Goal: Task Accomplishment & Management: Manage account settings

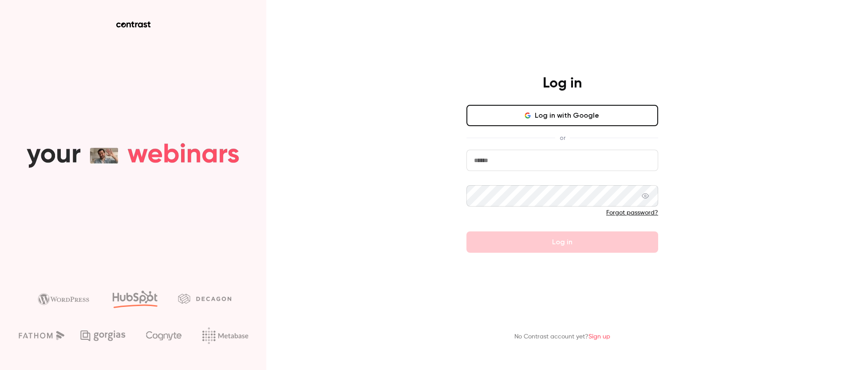
click at [507, 118] on button "Log in with Google" at bounding box center [562, 115] width 192 height 21
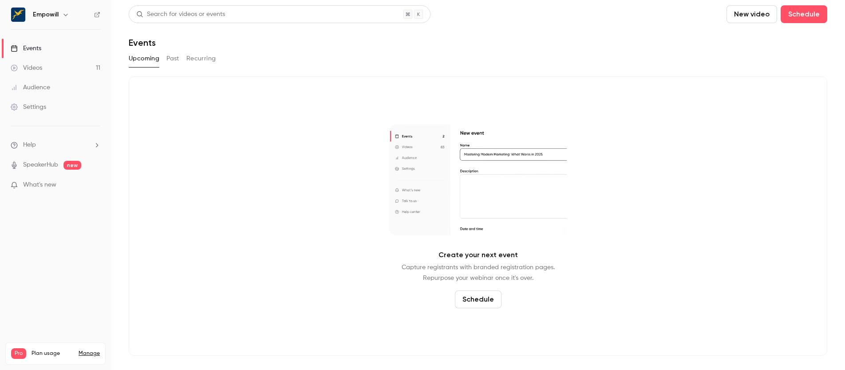
click at [31, 48] on div "Events" at bounding box center [26, 48] width 31 height 9
click at [39, 46] on div "Events" at bounding box center [26, 48] width 31 height 9
click at [83, 70] on link "Videos 11" at bounding box center [55, 68] width 111 height 20
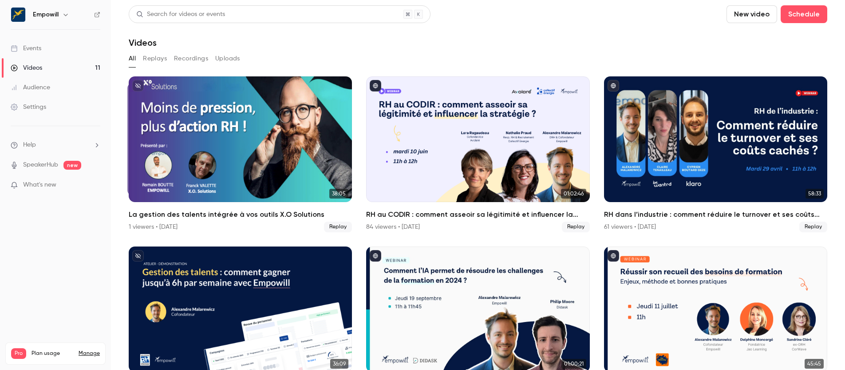
click at [75, 52] on link "Events" at bounding box center [55, 49] width 111 height 20
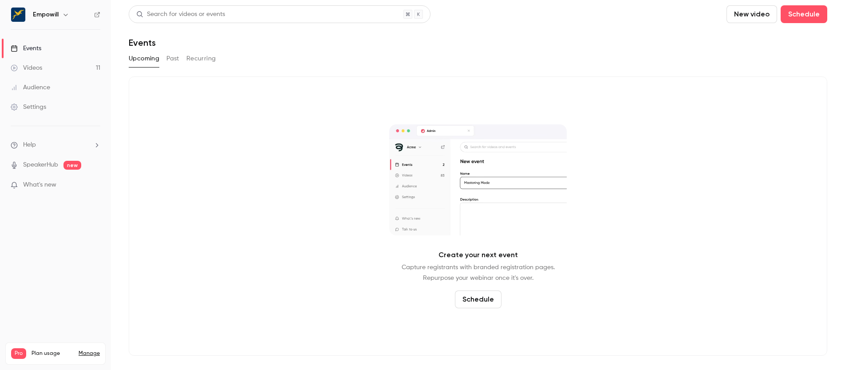
click at [45, 14] on h6 "Empowill" at bounding box center [46, 14] width 26 height 9
click at [63, 16] on icon "button" at bounding box center [65, 14] width 7 height 7
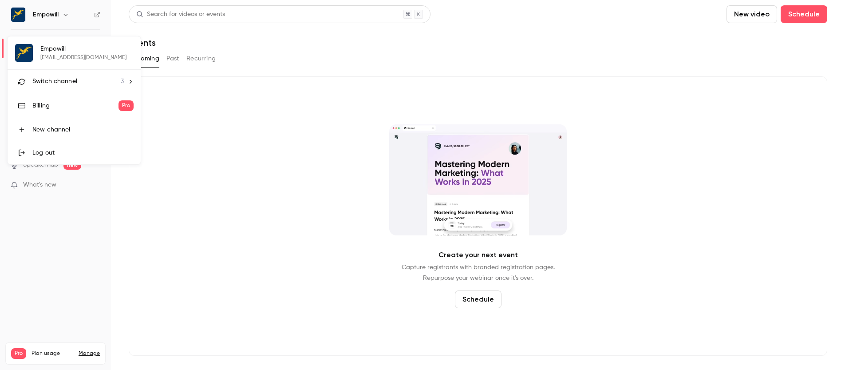
click at [96, 82] on div "Switch channel 3" at bounding box center [77, 81] width 91 height 9
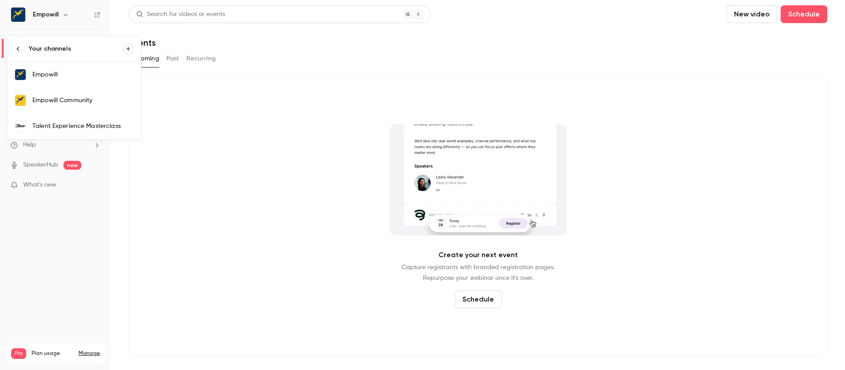
click at [102, 123] on div "Talent Experience Masterclass" at bounding box center [82, 126] width 101 height 9
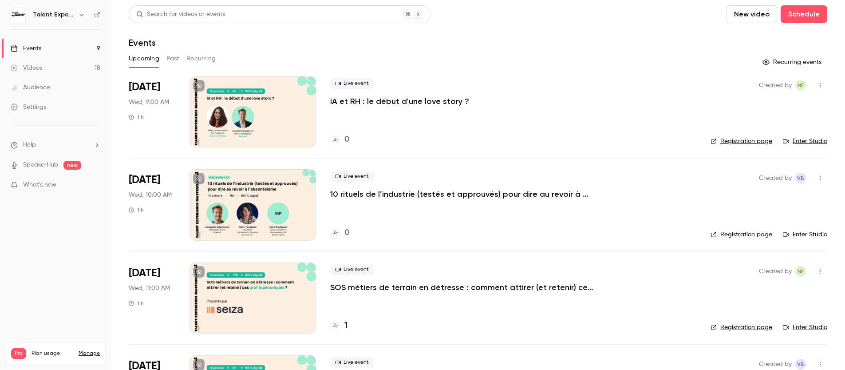
scroll to position [8, 0]
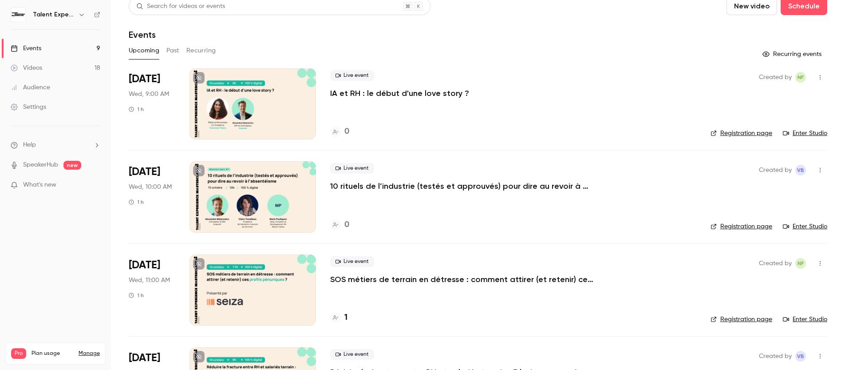
click at [268, 209] on div at bounding box center [252, 196] width 126 height 71
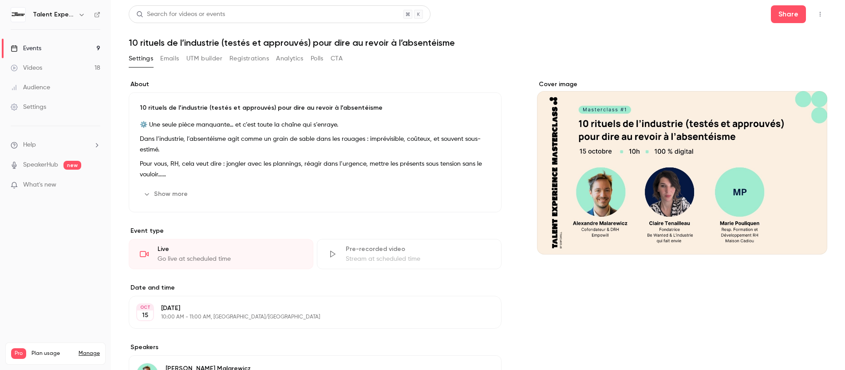
click at [807, 237] on icon "Cover image" at bounding box center [811, 238] width 10 height 7
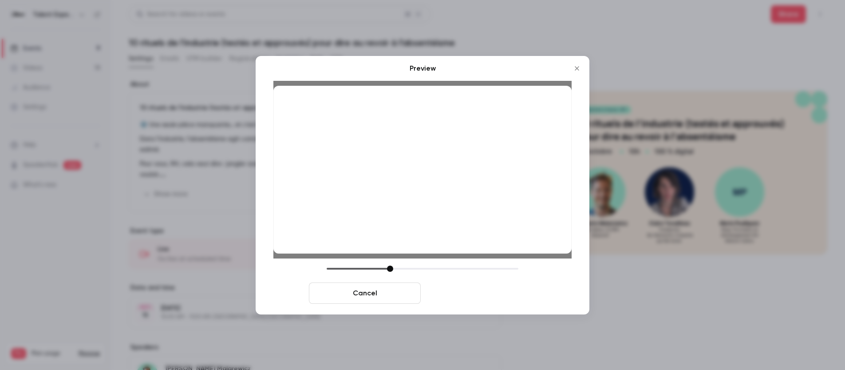
click at [515, 300] on button "Save cover" at bounding box center [480, 292] width 112 height 21
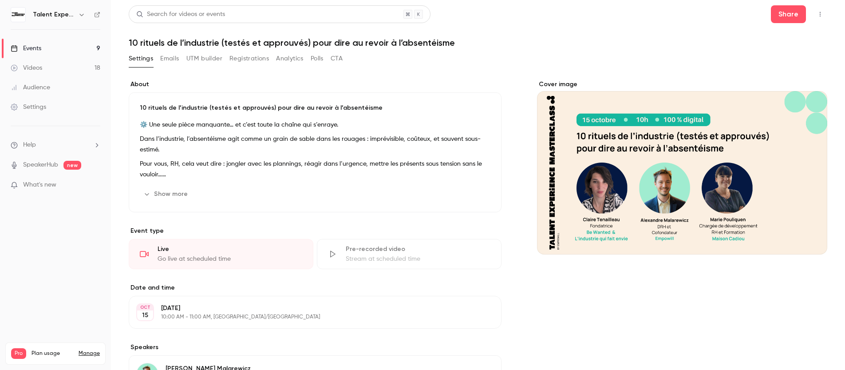
click at [51, 50] on link "Events 9" at bounding box center [55, 49] width 111 height 20
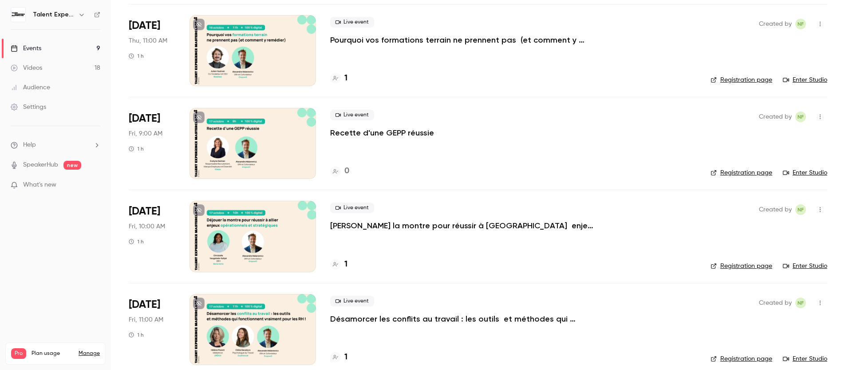
scroll to position [531, 0]
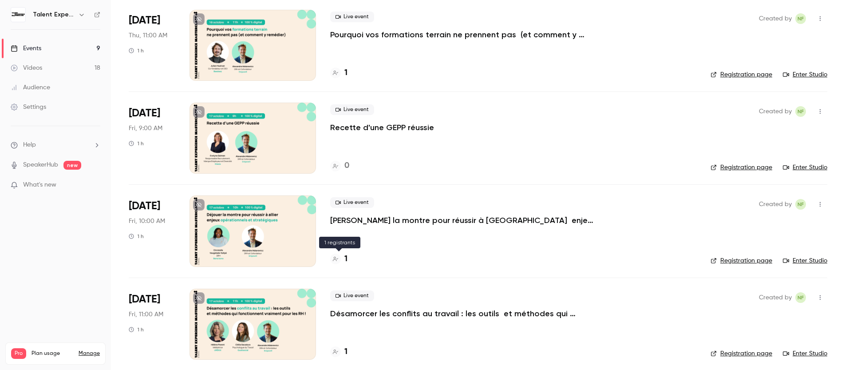
click at [344, 260] on h4 "1" at bounding box center [345, 259] width 3 height 12
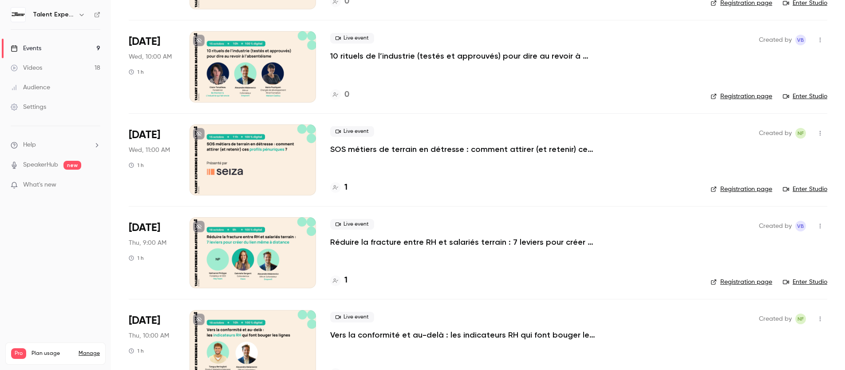
scroll to position [107, 0]
